Goal: Check status: Check status

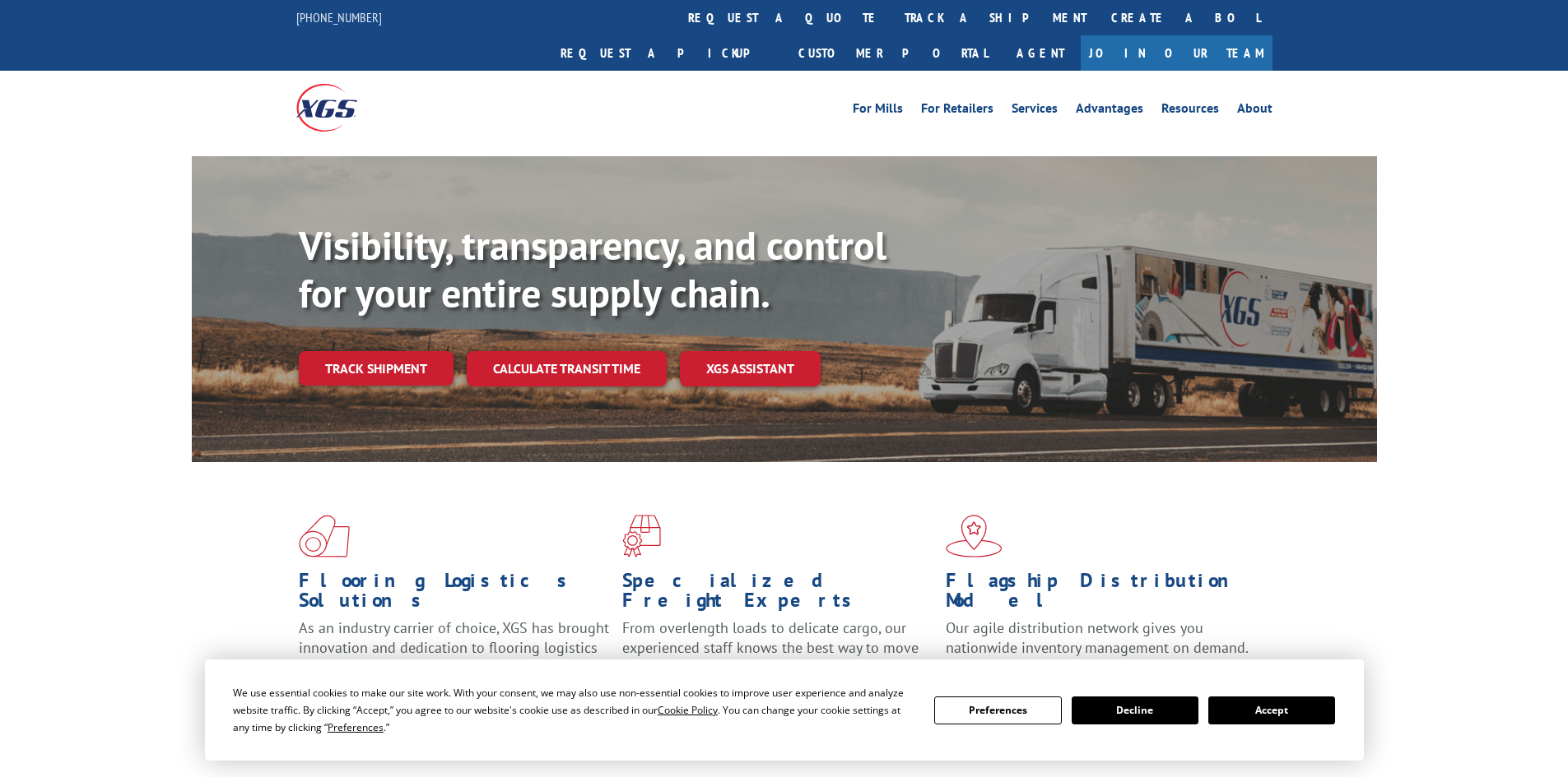
drag, startPoint x: 381, startPoint y: 347, endPoint x: 381, endPoint y: 329, distance: 18.0
click at [381, 352] on link "Track shipment" at bounding box center [376, 369] width 155 height 34
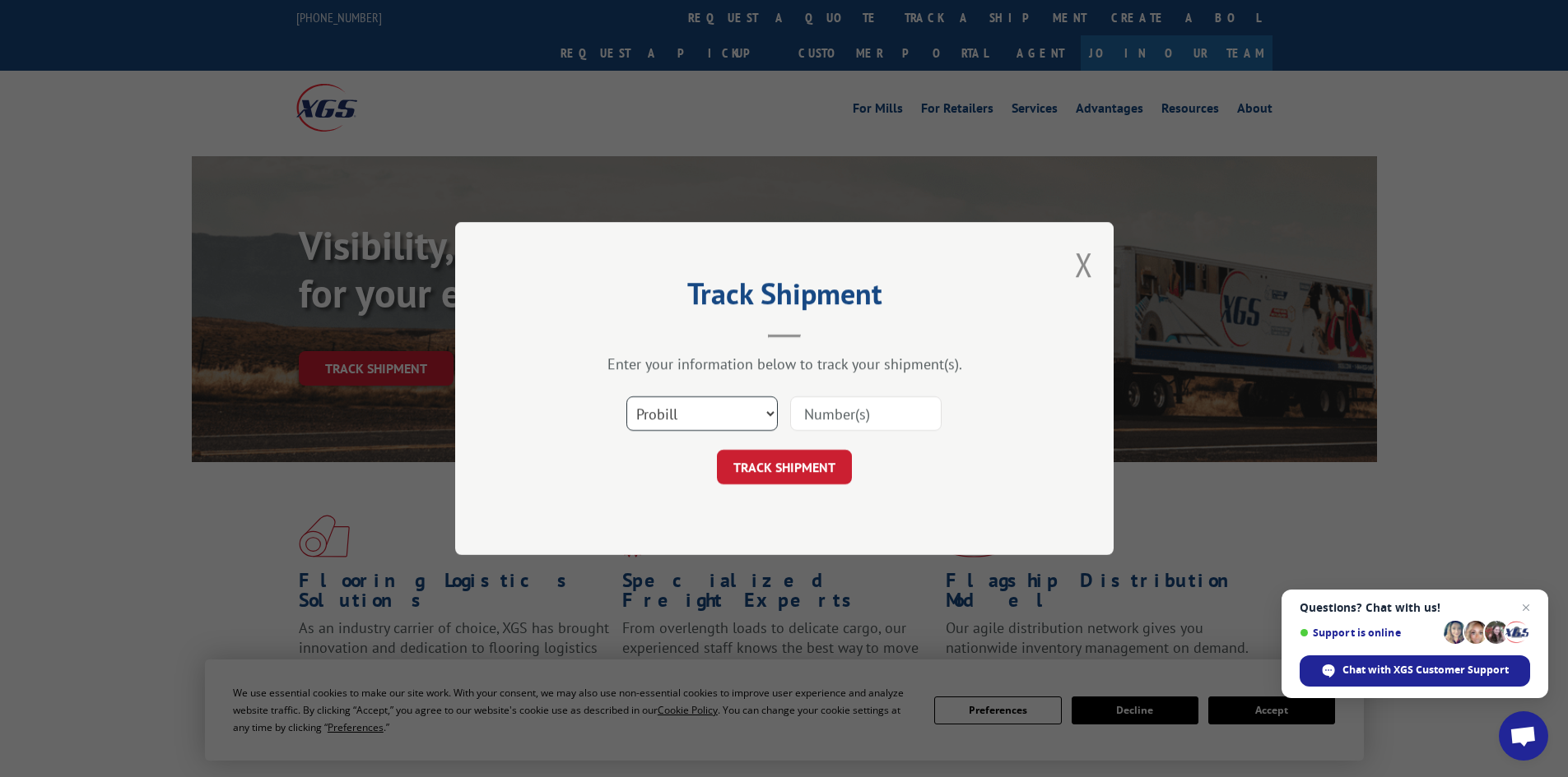
click at [742, 414] on select "Select category... Probill BOL PO" at bounding box center [702, 414] width 151 height 34
click at [827, 418] on input at bounding box center [866, 414] width 151 height 34
drag, startPoint x: 732, startPoint y: 412, endPoint x: 723, endPoint y: 415, distance: 9.5
click at [732, 412] on select "Select category... Probill BOL PO" at bounding box center [702, 414] width 151 height 34
click at [627, 397] on select "Select category... Probill BOL PO" at bounding box center [702, 414] width 151 height 34
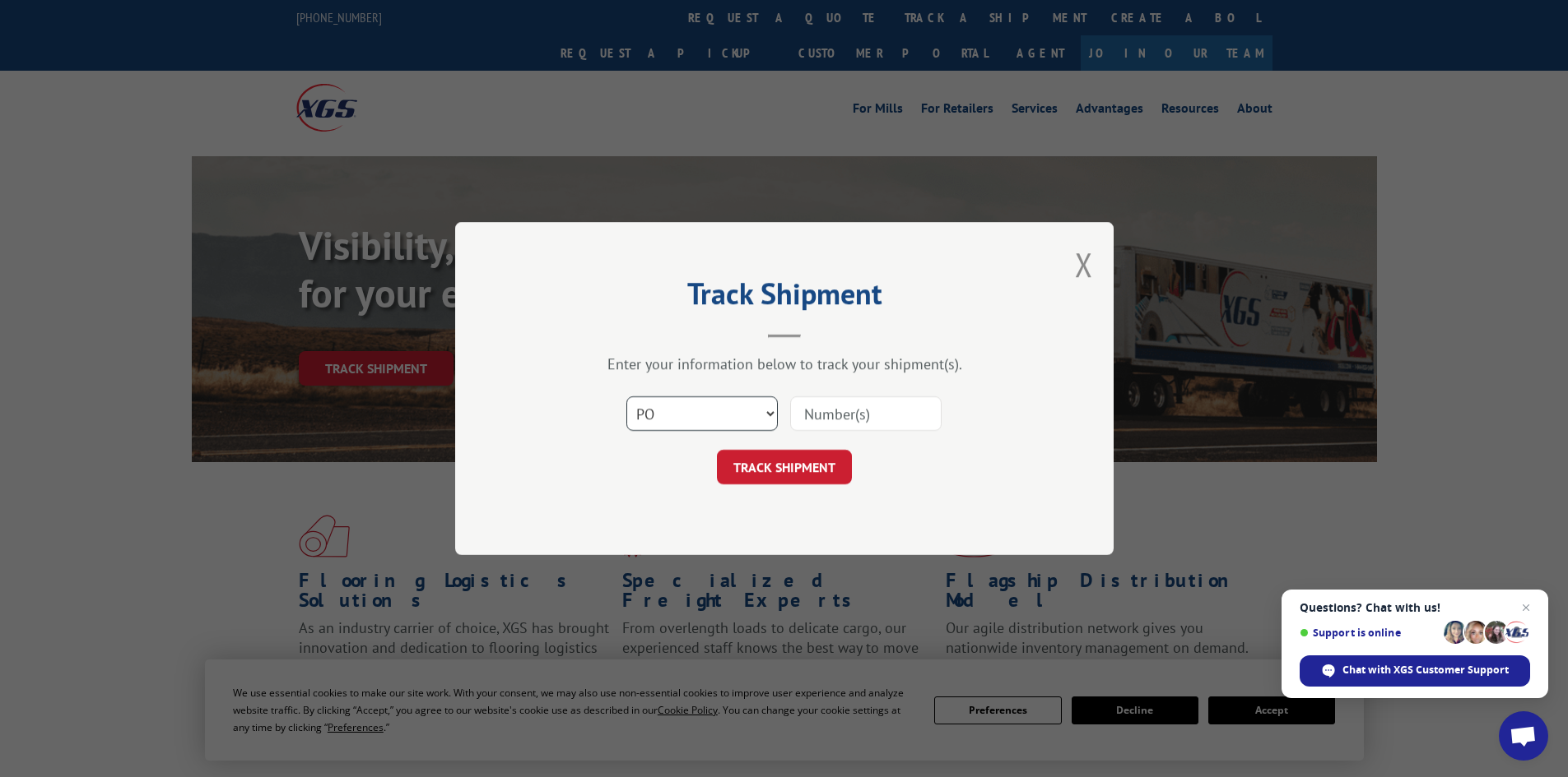
drag, startPoint x: 686, startPoint y: 424, endPoint x: 675, endPoint y: 416, distance: 13.6
click at [683, 421] on select "Select category... Probill BOL PO" at bounding box center [702, 414] width 151 height 34
select select "probill"
click at [627, 397] on select "Select category... Probill BOL PO" at bounding box center [702, 414] width 151 height 34
click at [835, 407] on input at bounding box center [866, 414] width 151 height 34
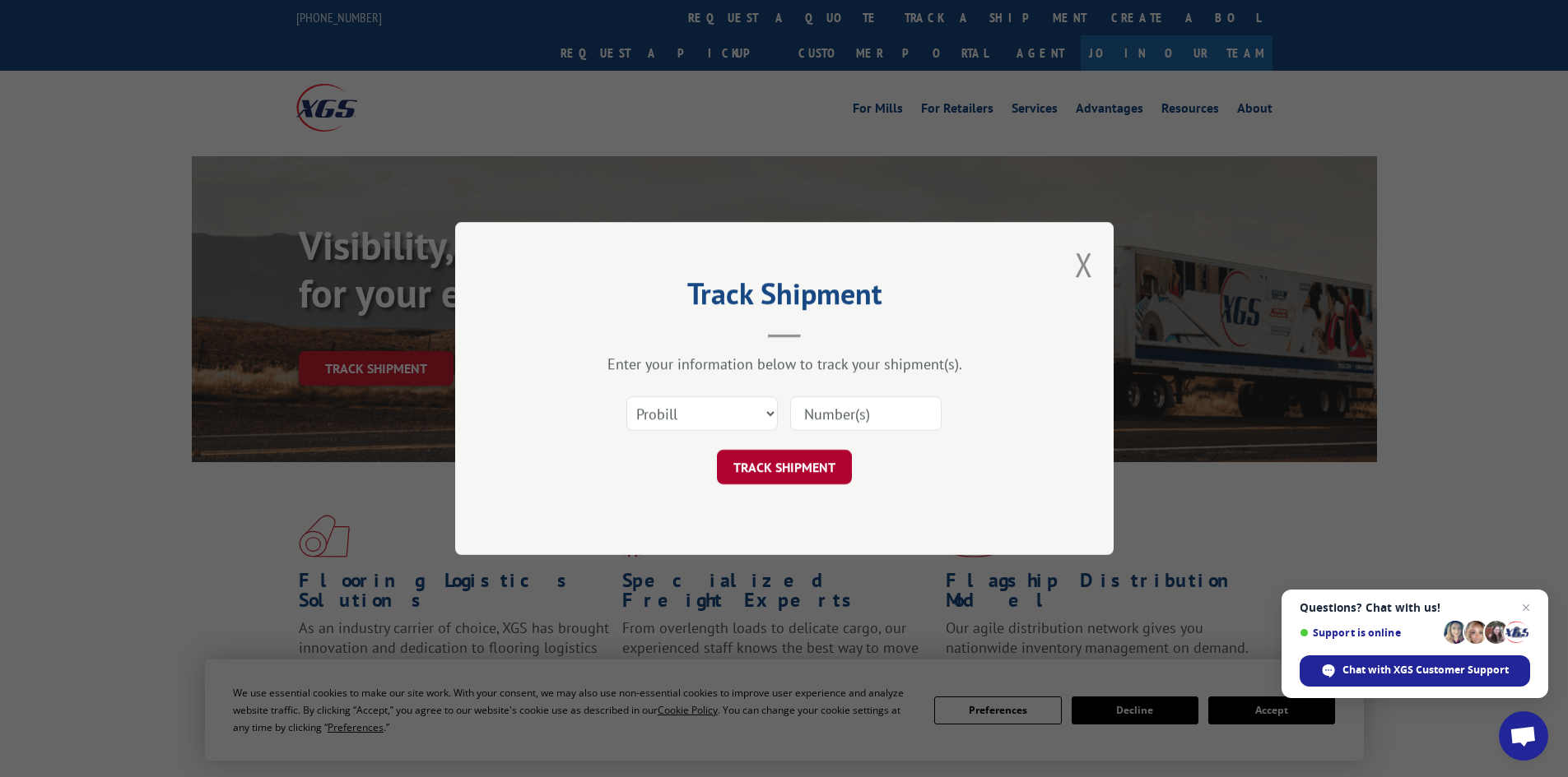
paste input "17692211"
type input "17692211"
click at [779, 457] on button "TRACK SHIPMENT" at bounding box center [784, 467] width 135 height 34
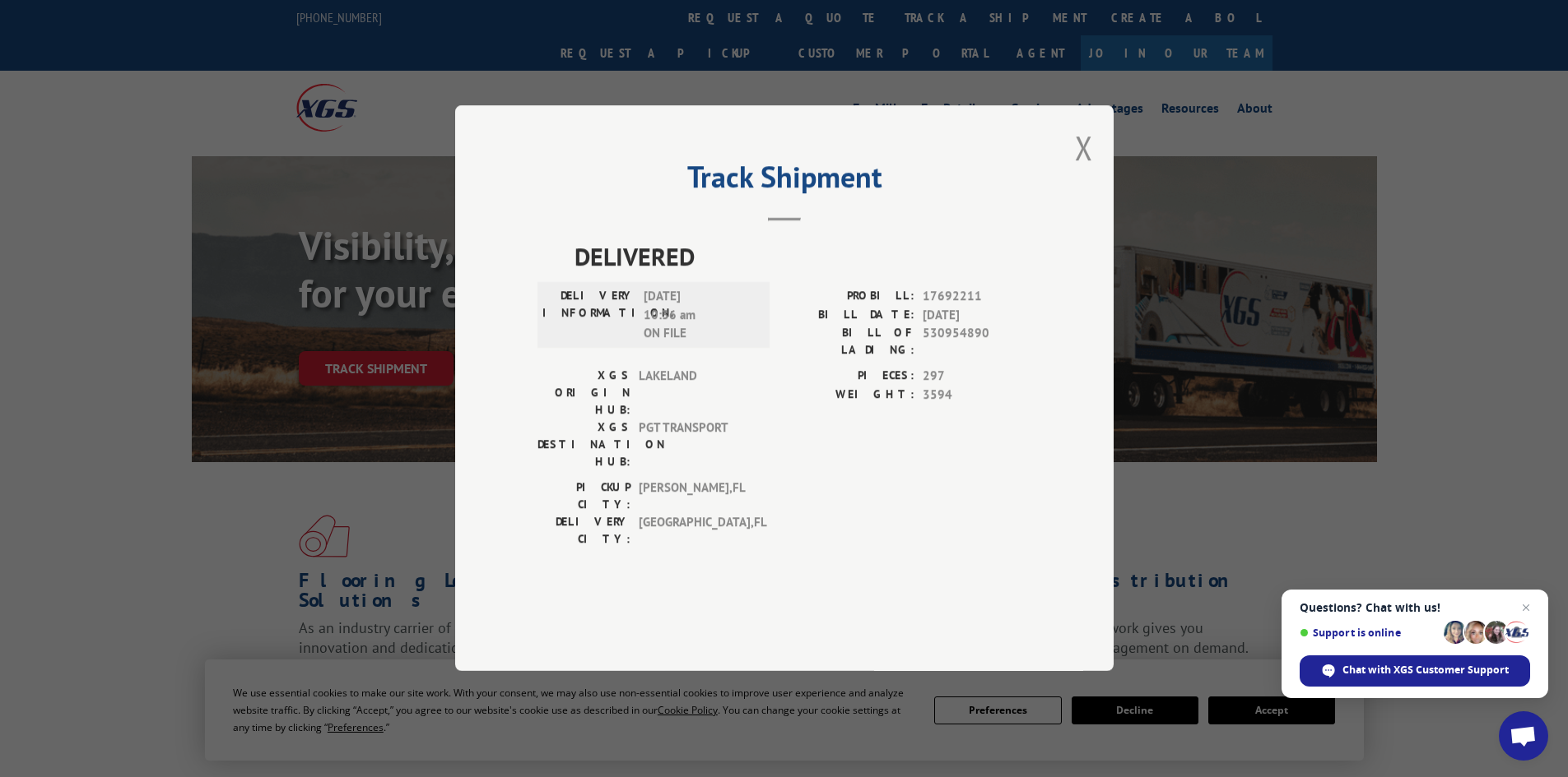
click at [1096, 192] on div "Track Shipment DELIVERED DELIVERY INFORMATION: [DATE] 10:36 am ON FILE PROBILL:…" at bounding box center [784, 388] width 658 height 566
click at [1082, 169] on button "Close modal" at bounding box center [1084, 148] width 18 height 43
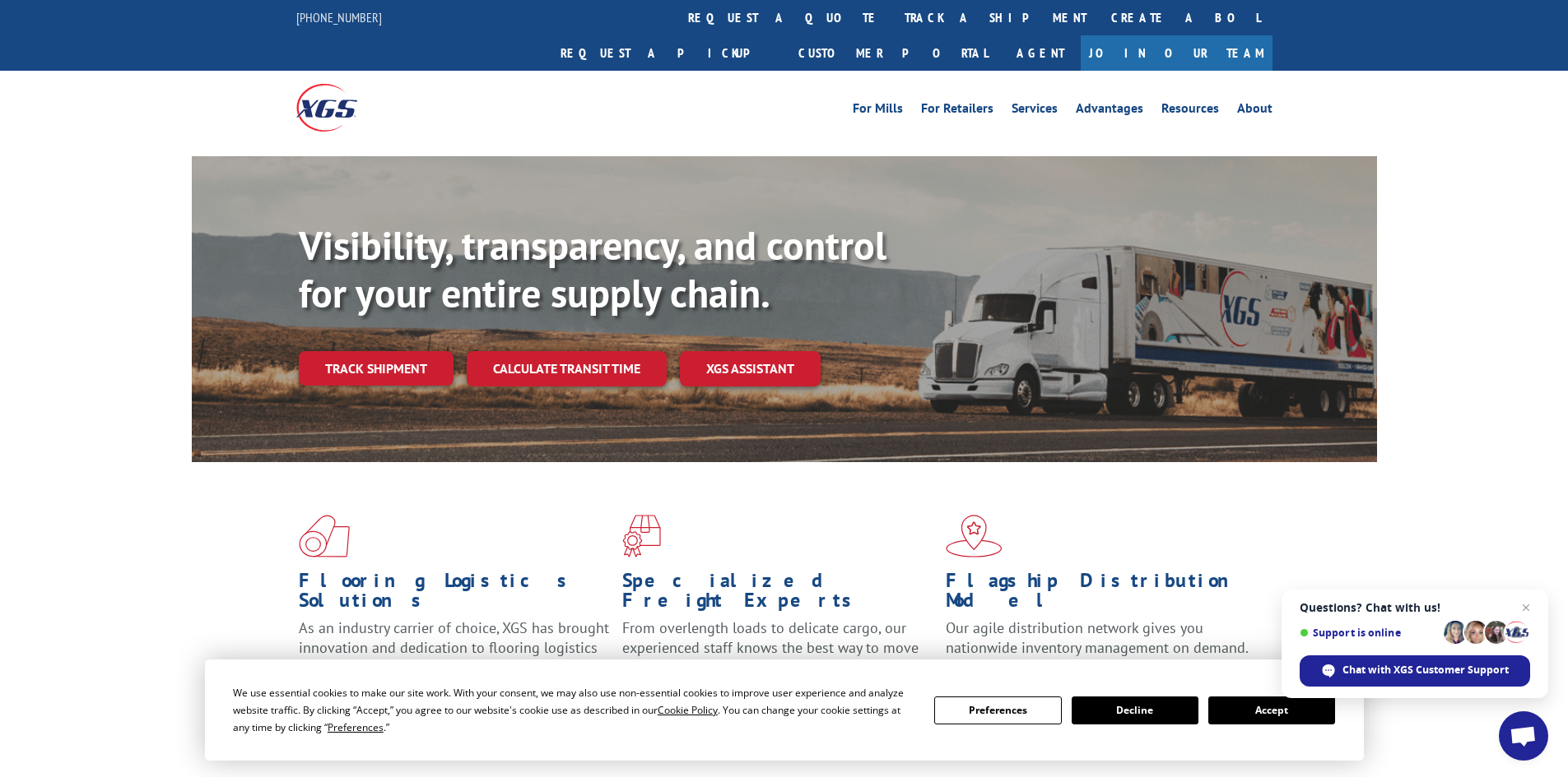
click at [1271, 708] on button "Accept" at bounding box center [1271, 710] width 127 height 28
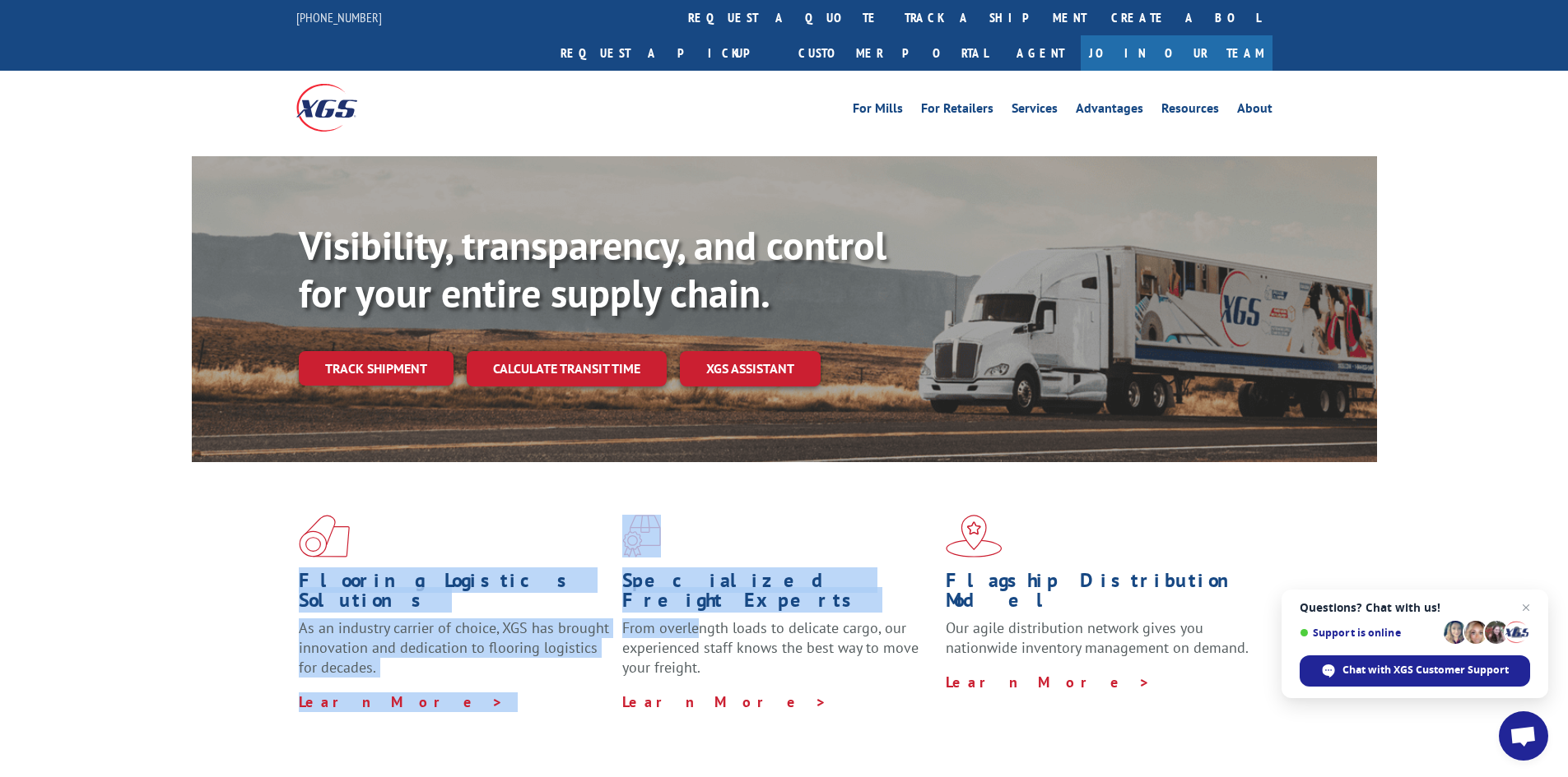
drag, startPoint x: 340, startPoint y: 550, endPoint x: 717, endPoint y: 577, distance: 378.0
click at [708, 580] on div "Flooring Logistics Solutions As an industry carrier of choice, XGS has brought …" at bounding box center [784, 613] width 1185 height 302
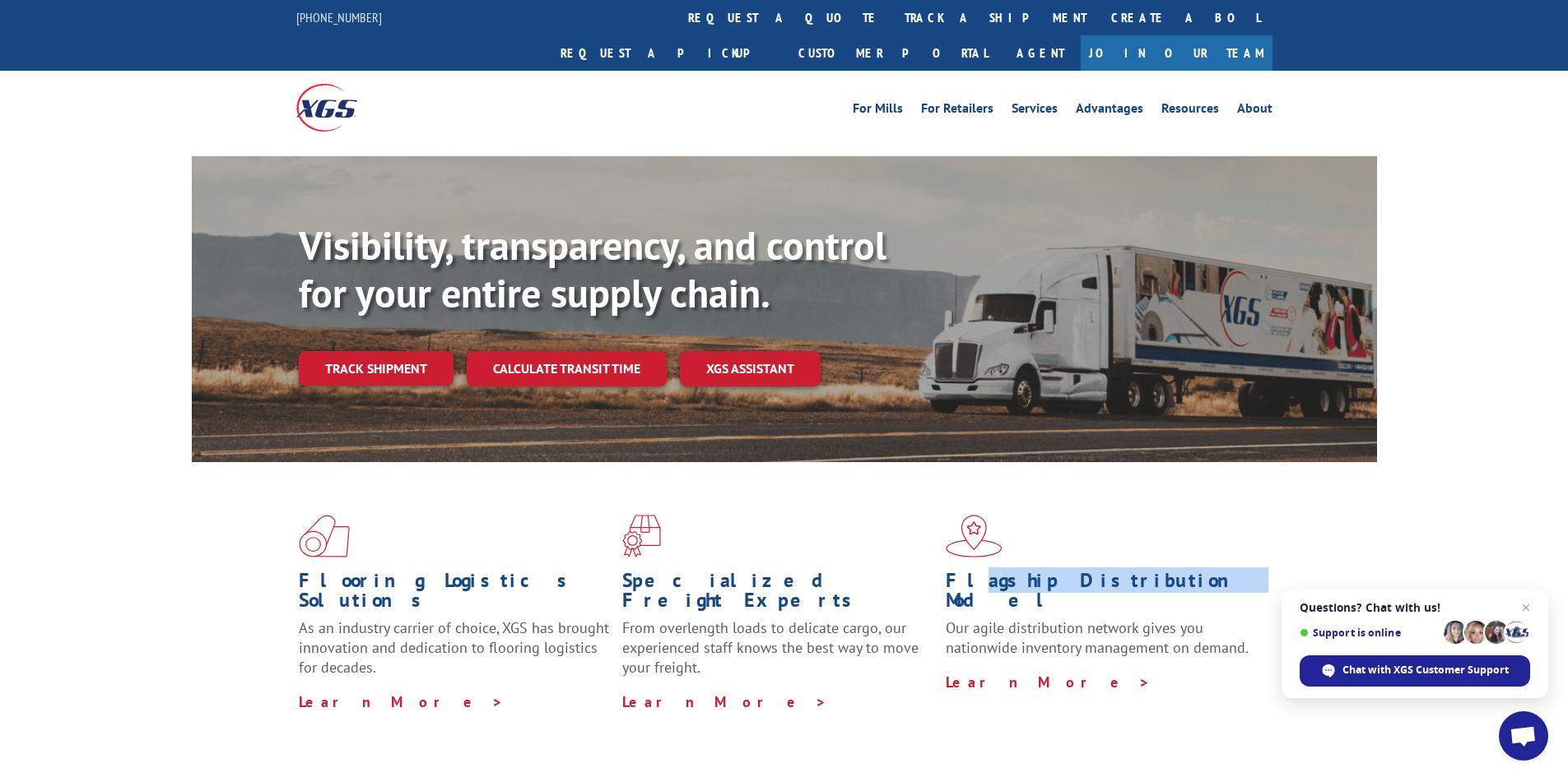
drag, startPoint x: 1001, startPoint y: 553, endPoint x: 1136, endPoint y: 561, distance: 135.2
click at [1136, 571] on h1 "Flagship Distribution Model" at bounding box center [1101, 594] width 311 height 48
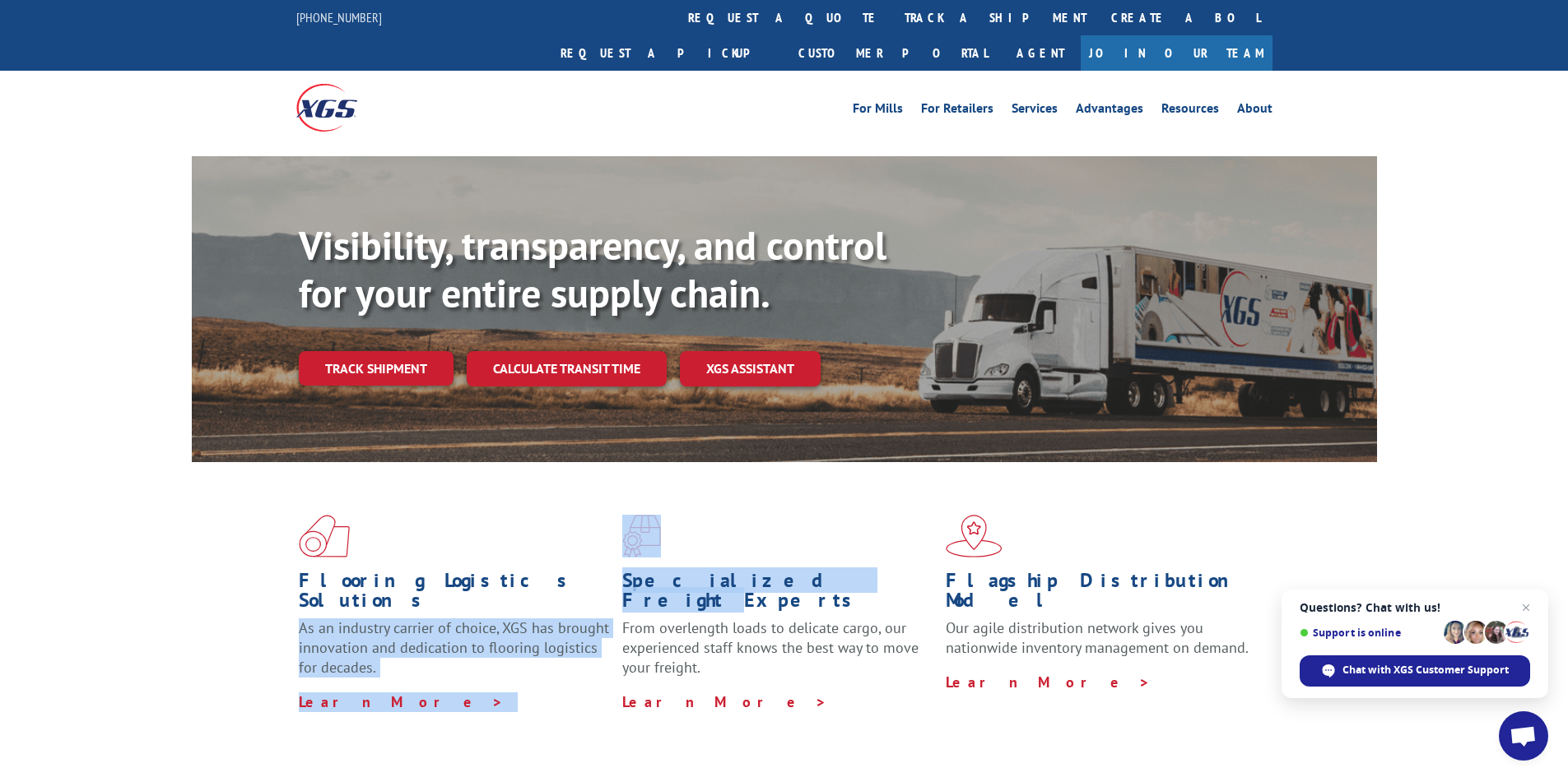
drag, startPoint x: 782, startPoint y: 548, endPoint x: 426, endPoint y: 544, distance: 356.0
click at [485, 542] on div "Flooring Logistics Solutions As an industry carrier of choice, XGS has brought …" at bounding box center [784, 613] width 1185 height 302
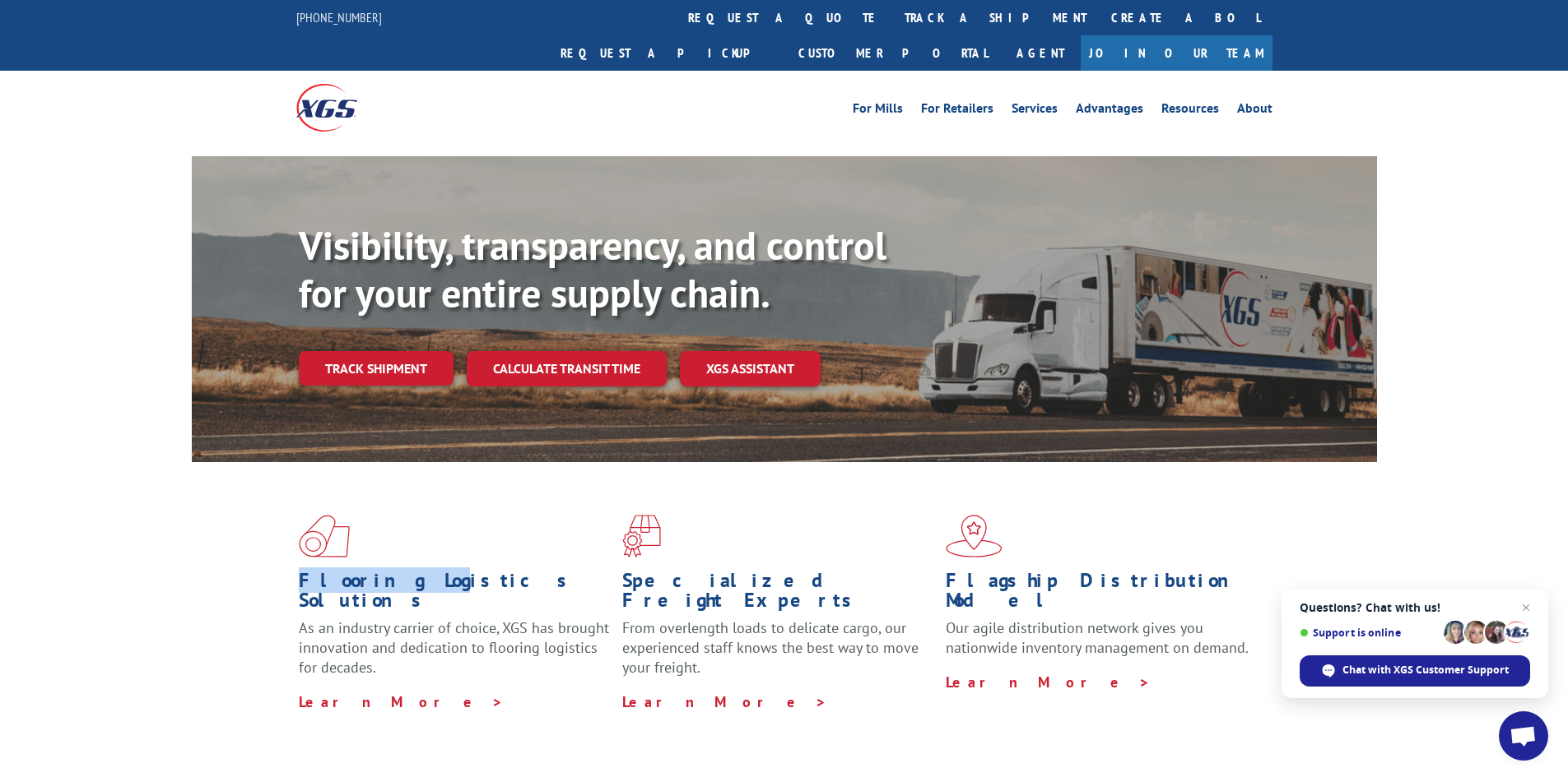
drag, startPoint x: 400, startPoint y: 545, endPoint x: 237, endPoint y: 532, distance: 163.5
click at [237, 532] on div "Flooring Logistics Solutions As an industry carrier of choice, XGS has brought …" at bounding box center [784, 613] width 1185 height 302
